Goal: Task Accomplishment & Management: Use online tool/utility

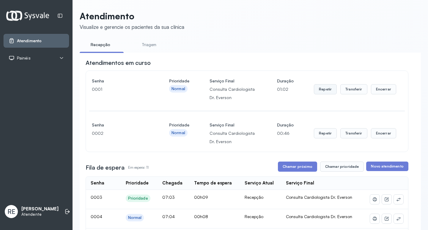
click at [321, 89] on button "Repetir" at bounding box center [325, 89] width 23 height 10
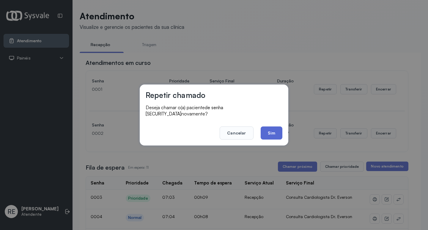
click at [274, 127] on button "Sim" at bounding box center [272, 132] width 22 height 13
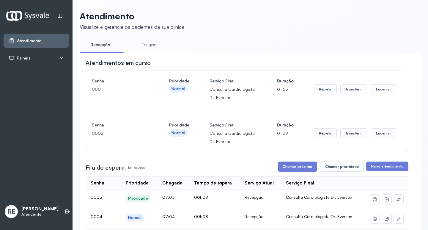
click at [56, 56] on div "Painéis" at bounding box center [36, 58] width 55 height 6
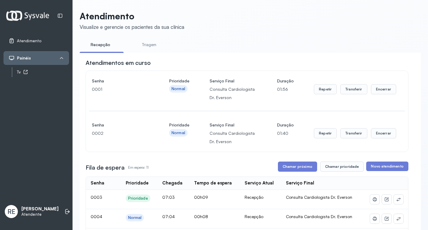
click at [54, 71] on div "Tv" at bounding box center [43, 72] width 52 height 5
click at [321, 89] on button "Repetir" at bounding box center [325, 89] width 23 height 10
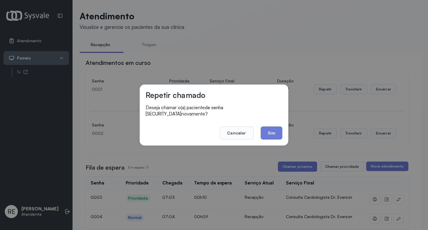
click at [277, 130] on button "Sim" at bounding box center [272, 132] width 22 height 13
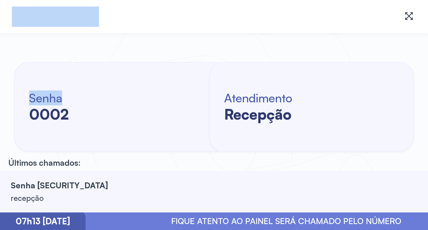
drag, startPoint x: 170, startPoint y: 1, endPoint x: 175, endPoint y: 1, distance: 4.5
click at [209, 45] on div "Iremos iniciar os atendimentos em breve. Obrigado pela paciência. Senha [SECURI…" at bounding box center [214, 115] width 428 height 230
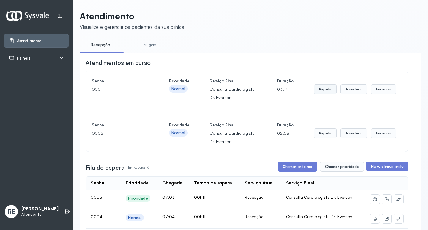
click at [224, 89] on button "Repetir" at bounding box center [325, 89] width 23 height 10
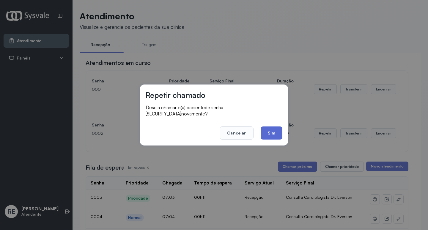
click at [224, 118] on button "Sim" at bounding box center [272, 132] width 22 height 13
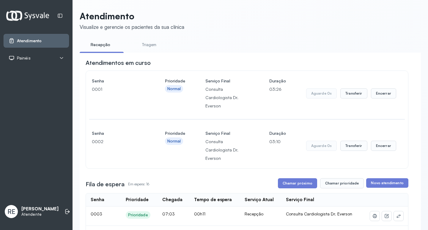
click at [61, 56] on icon at bounding box center [61, 58] width 5 height 5
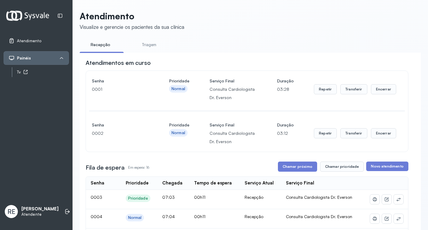
click at [60, 73] on div "Tv" at bounding box center [43, 72] width 52 height 5
click at [224, 92] on button "Repetir" at bounding box center [325, 89] width 23 height 10
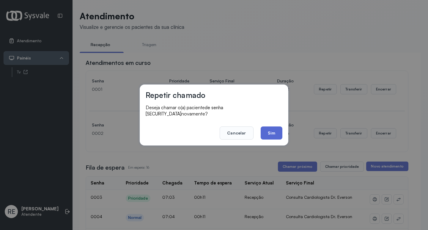
click at [224, 118] on button "Sim" at bounding box center [272, 132] width 22 height 13
